Goal: Information Seeking & Learning: Get advice/opinions

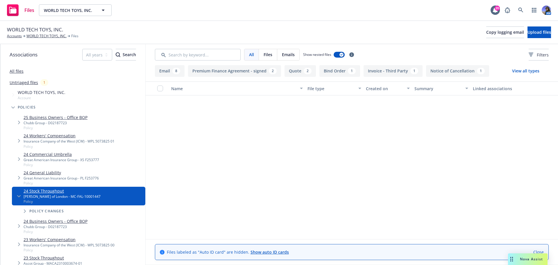
scroll to position [293, 0]
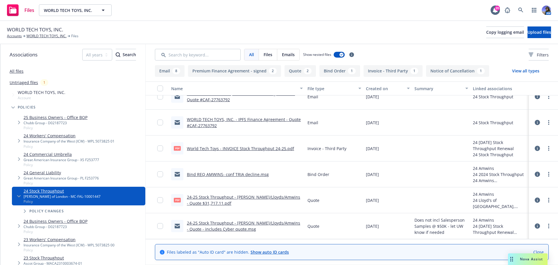
click at [45, 34] on link "WORLD TECH TOYS, INC." at bounding box center [46, 35] width 40 height 5
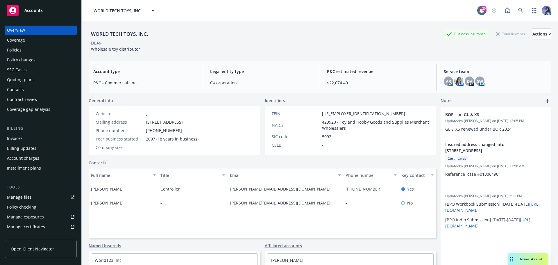
click at [33, 51] on div "Policies" at bounding box center [40, 49] width 67 height 9
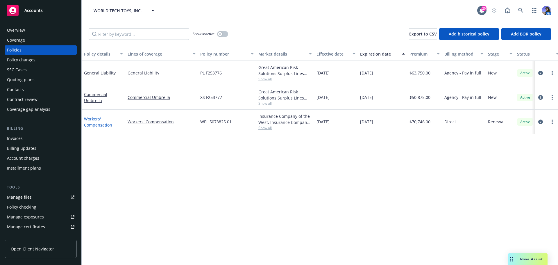
click at [97, 118] on link "Workers' Compensation" at bounding box center [98, 122] width 28 height 12
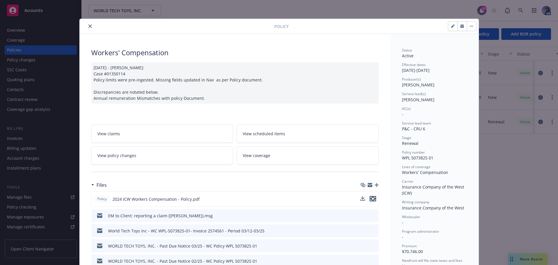
click at [373, 199] on icon "preview file" at bounding box center [373, 199] width 5 height 4
click at [88, 27] on icon "close" at bounding box center [89, 25] width 3 height 3
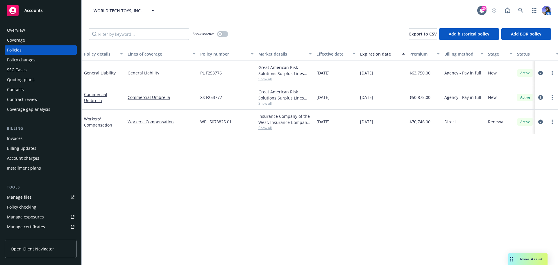
click at [19, 81] on div "Quoting plans" at bounding box center [21, 79] width 28 height 9
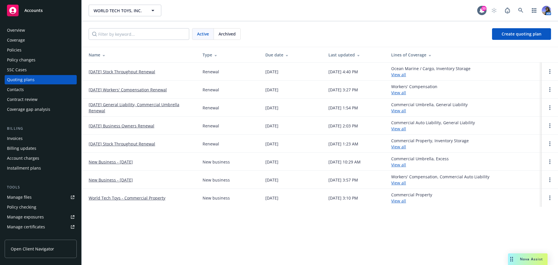
click at [111, 88] on link "11/01/25 Workers' Compensation Renewal" at bounding box center [128, 90] width 78 height 6
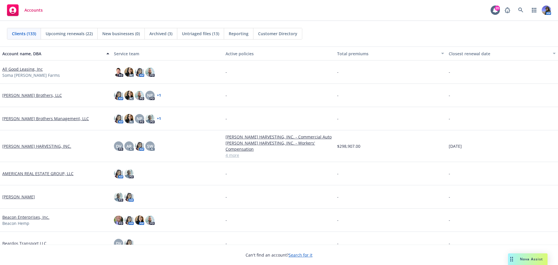
click at [530, 260] on span "Nova Assist" at bounding box center [531, 259] width 23 height 5
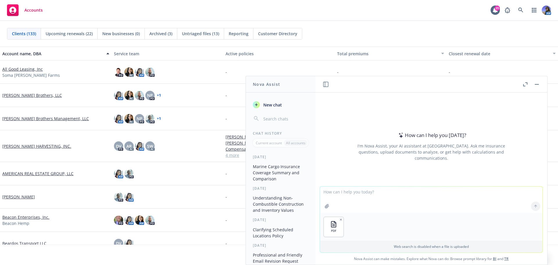
click at [350, 194] on textarea at bounding box center [431, 199] width 223 height 27
drag, startPoint x: 408, startPoint y: 193, endPoint x: 405, endPoint y: 188, distance: 4.9
click at [407, 191] on textarea "can you provide a premium break" at bounding box center [431, 199] width 223 height 27
type textarea "can you provide a premium breakdown?"
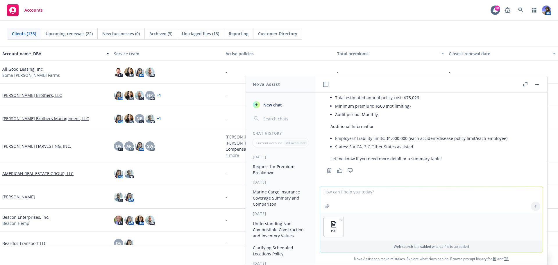
scroll to position [309, 0]
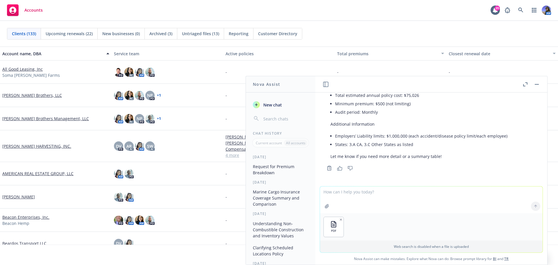
click at [352, 193] on textarea at bounding box center [431, 199] width 223 height 27
type textarea "can you compare that premium to this quote?"
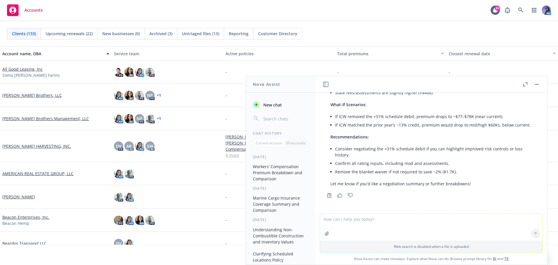
scroll to position [741, 0]
click at [343, 219] on textarea at bounding box center [431, 227] width 223 height 27
drag, startPoint x: 387, startPoint y: 220, endPoint x: 225, endPoint y: 220, distance: 162.9
click at [225, 220] on body "Accounts 20 AM Clients (133) Upcoming renewals (22) New businesses (0) Archived…" at bounding box center [279, 132] width 558 height 265
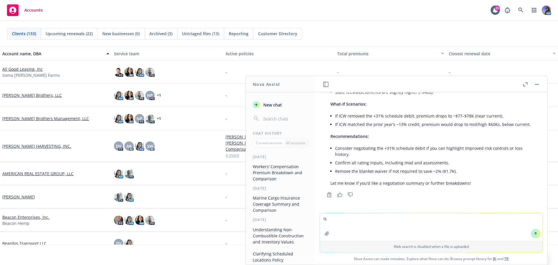
type textarea "i"
type textarea "is a 2-year 6% loss ratio good?"
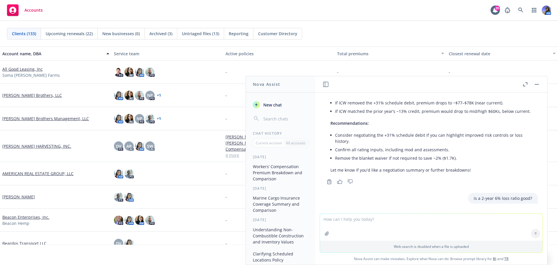
scroll to position [734, 0]
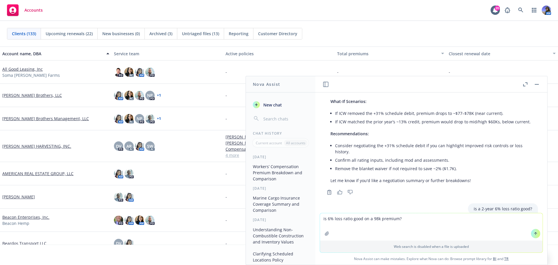
type textarea "is 6% loss ratio good on a 98k premium?"
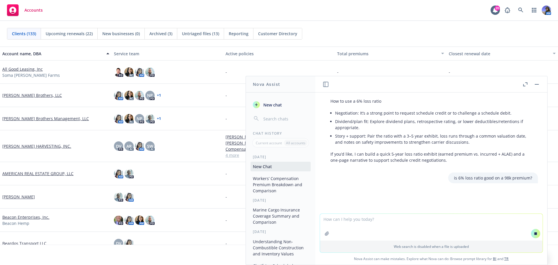
scroll to position [998, 0]
click at [484, 248] on p "Web search is disabled when a file is uploaded" at bounding box center [432, 246] width 216 height 5
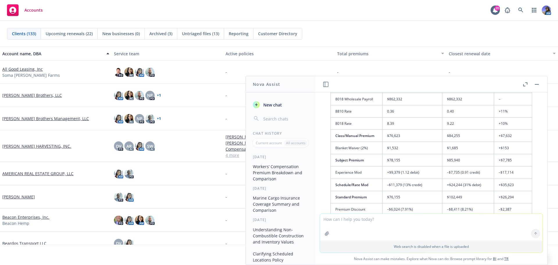
scroll to position [493, 0]
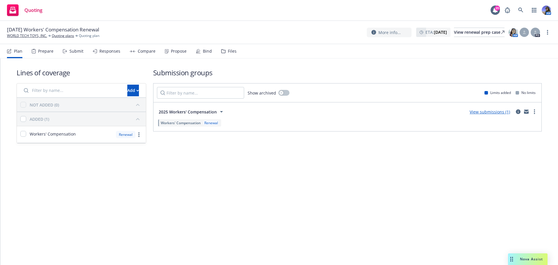
click at [231, 50] on div "Files" at bounding box center [232, 51] width 9 height 5
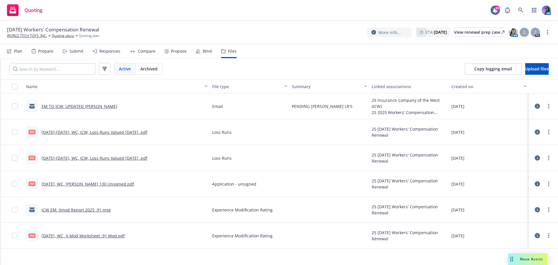
click at [88, 132] on link "2024-2025, WC, ICW, Loss Runs Valued 08.18.2025 .pdf" at bounding box center [95, 132] width 106 height 6
click at [73, 159] on link "2023-2024, WC, ICW, Loss Runs Valued 08.18.2025 .pdf" at bounding box center [95, 158] width 106 height 6
click at [99, 133] on link "2024-2025, WC, ICW, Loss Runs Valued 08.18.2025 .pdf" at bounding box center [95, 132] width 106 height 6
